Goal: Navigation & Orientation: Find specific page/section

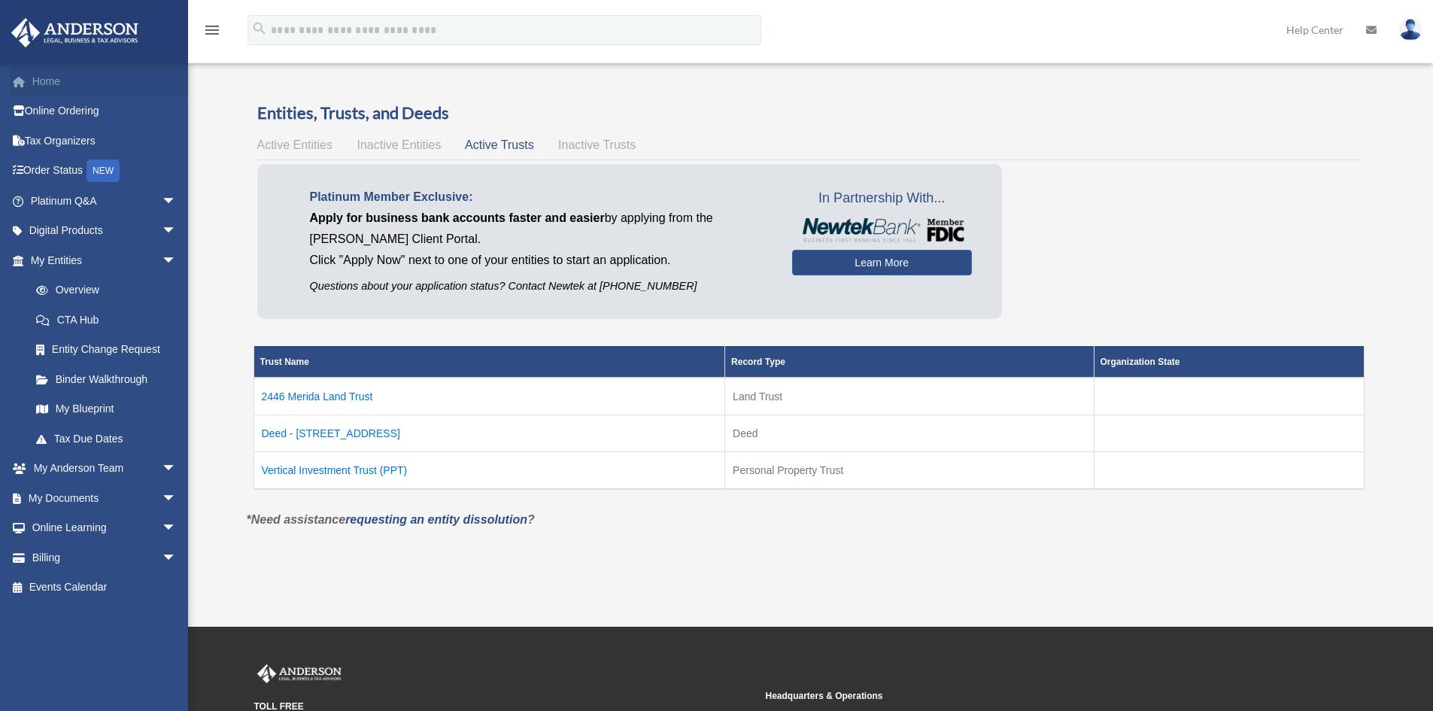
click at [56, 80] on link "Home" at bounding box center [105, 81] width 189 height 30
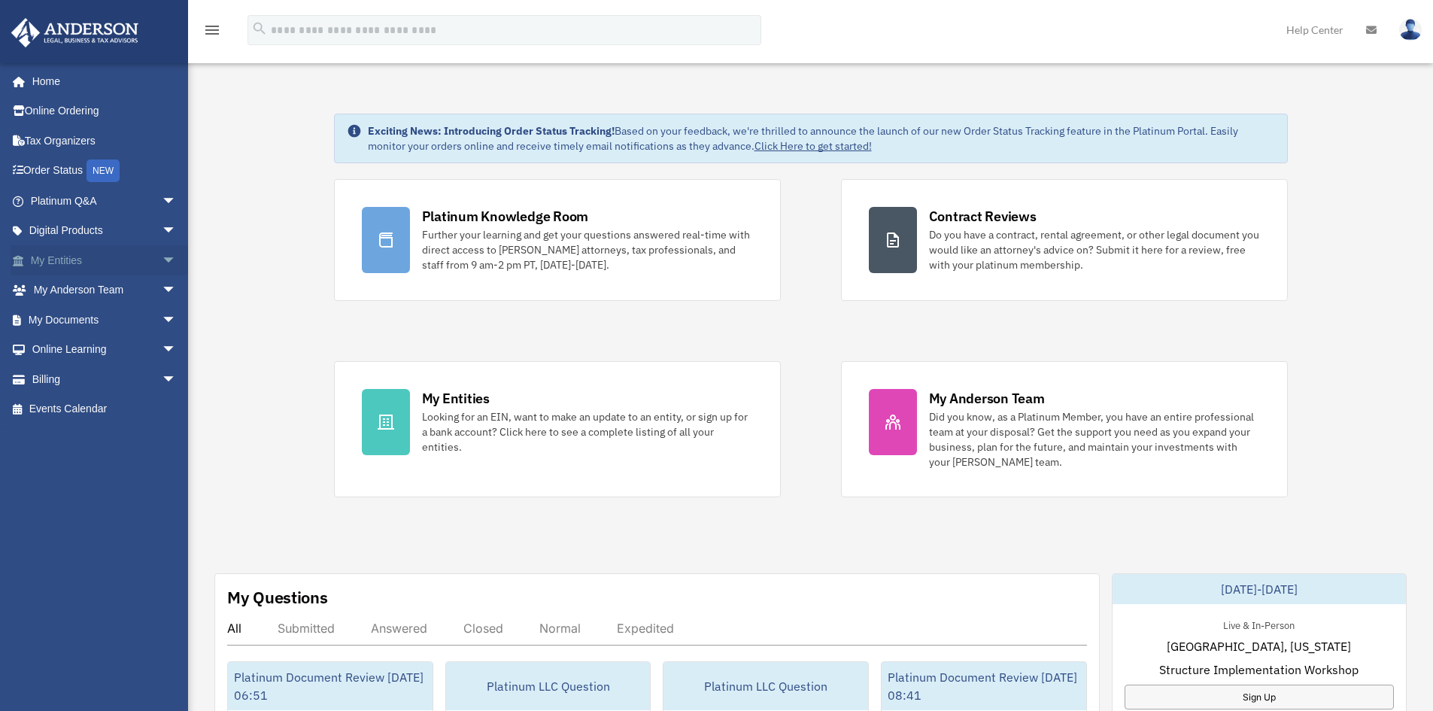
click at [65, 257] on link "My Entities arrow_drop_down" at bounding box center [105, 260] width 189 height 30
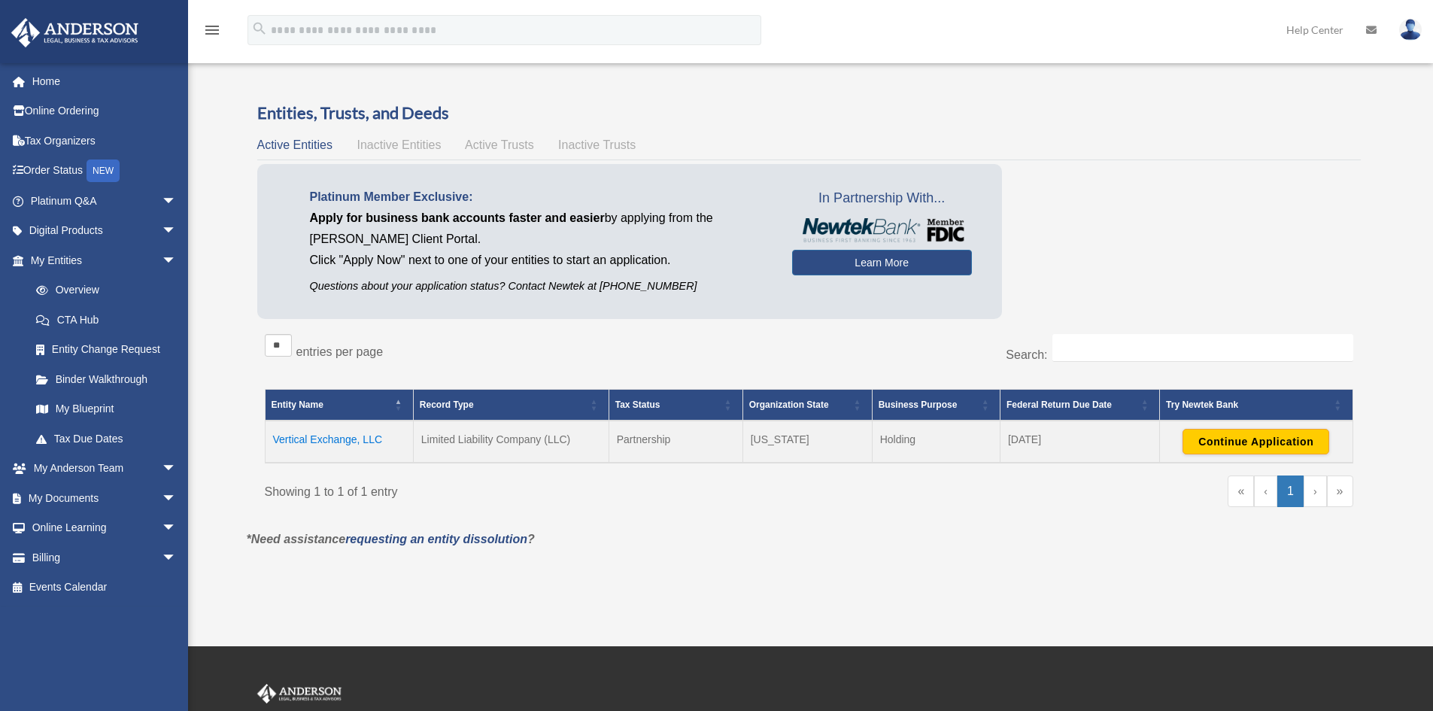
click at [514, 144] on span "Active Trusts" at bounding box center [499, 144] width 69 height 13
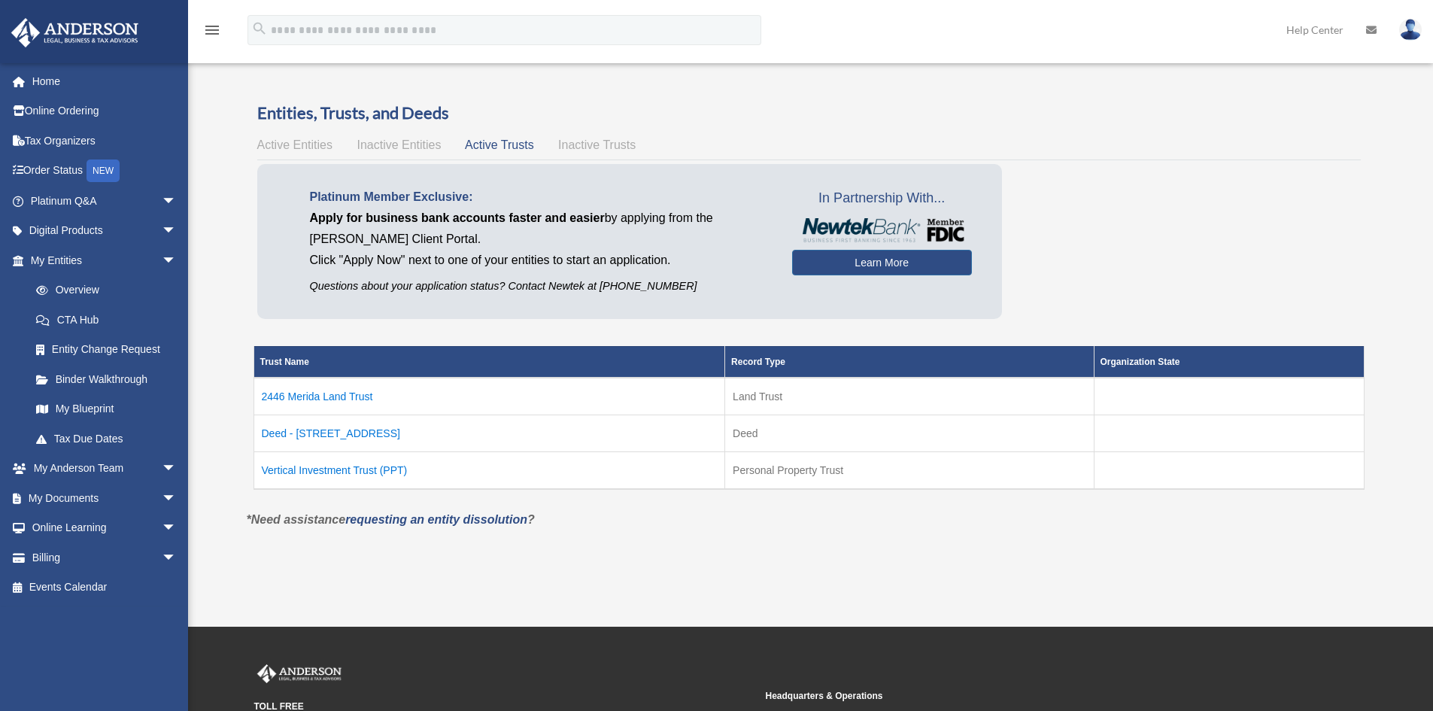
click at [301, 147] on span "Active Entities" at bounding box center [294, 144] width 75 height 13
